Goal: Navigation & Orientation: Find specific page/section

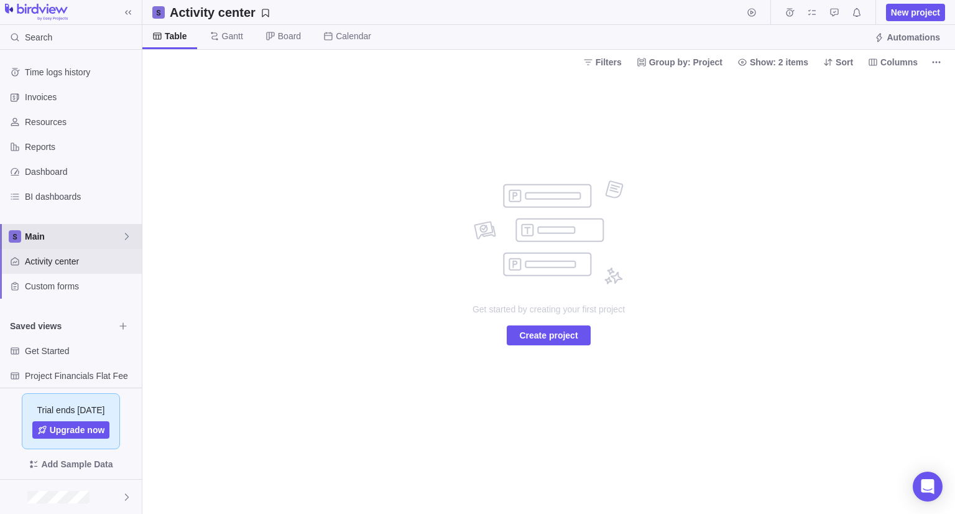
click at [122, 237] on icon at bounding box center [127, 236] width 10 height 10
click at [119, 234] on span "Main" at bounding box center [73, 236] width 97 height 12
click at [122, 502] on div at bounding box center [71, 496] width 142 height 34
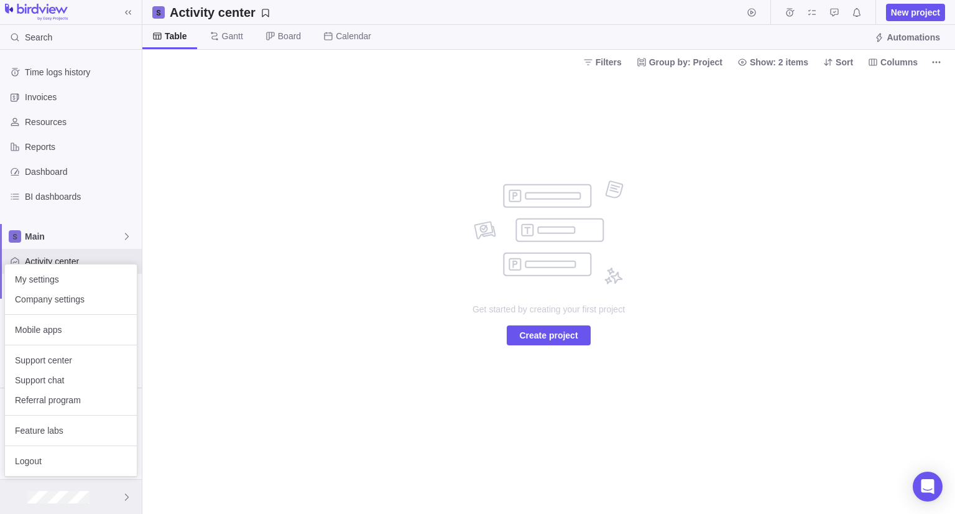
click at [124, 502] on div at bounding box center [71, 496] width 142 height 34
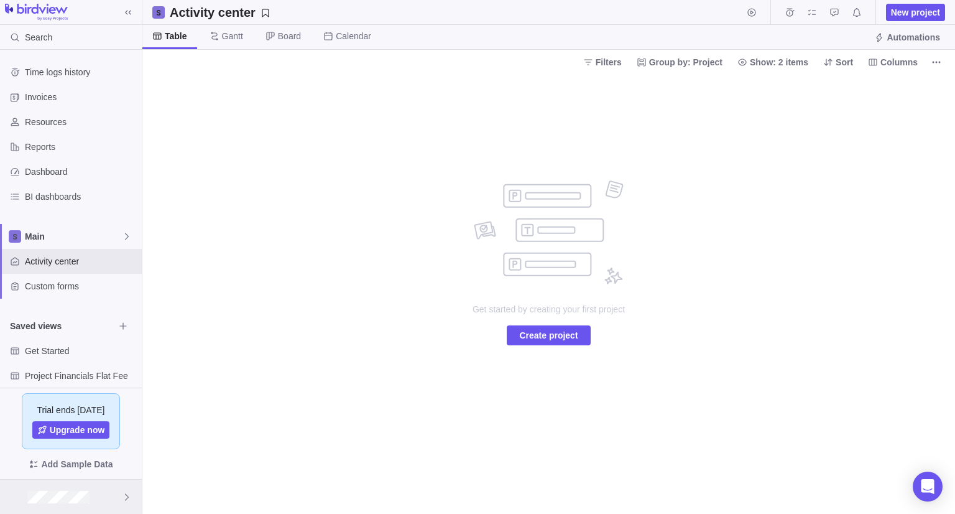
click at [129, 486] on div at bounding box center [71, 496] width 142 height 34
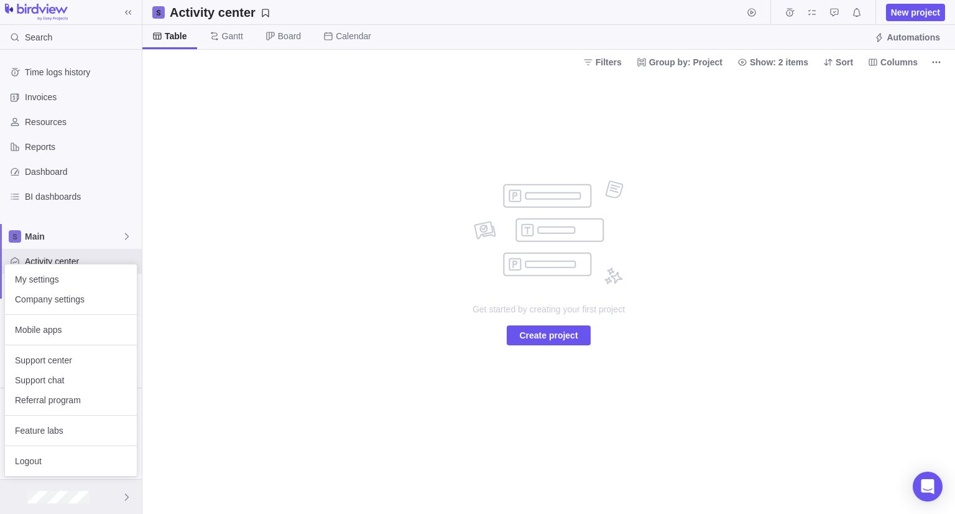
click at [128, 485] on div at bounding box center [71, 496] width 142 height 34
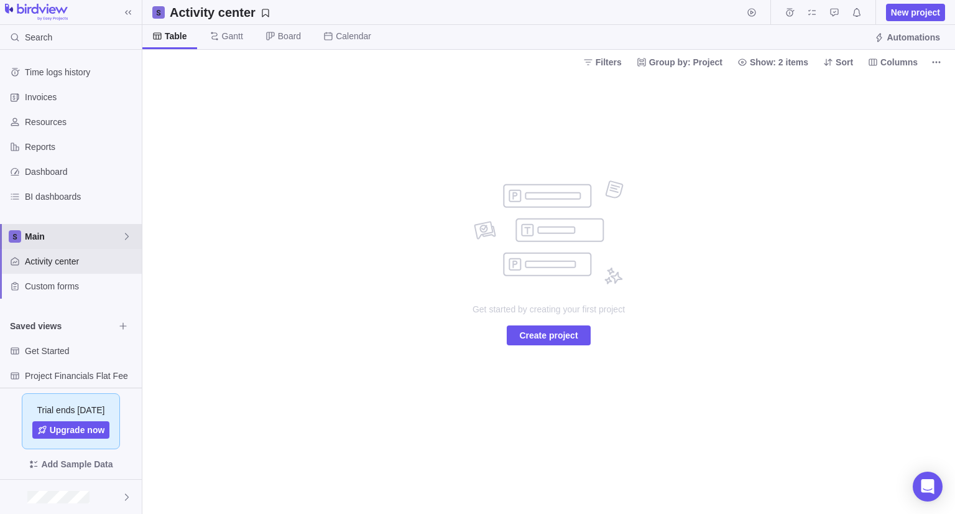
click at [127, 234] on icon at bounding box center [127, 236] width 10 height 10
click at [124, 233] on icon at bounding box center [127, 236] width 10 height 10
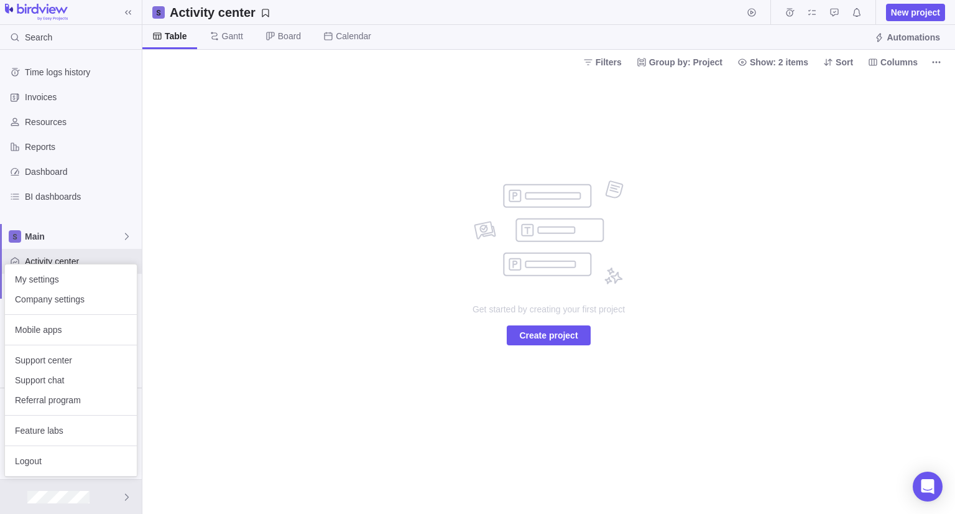
click at [160, 488] on body "Search Time logs history Invoices Resources Reports Dashboard BI dashboards Mai…" at bounding box center [477, 257] width 955 height 514
